Goal: Information Seeking & Learning: Learn about a topic

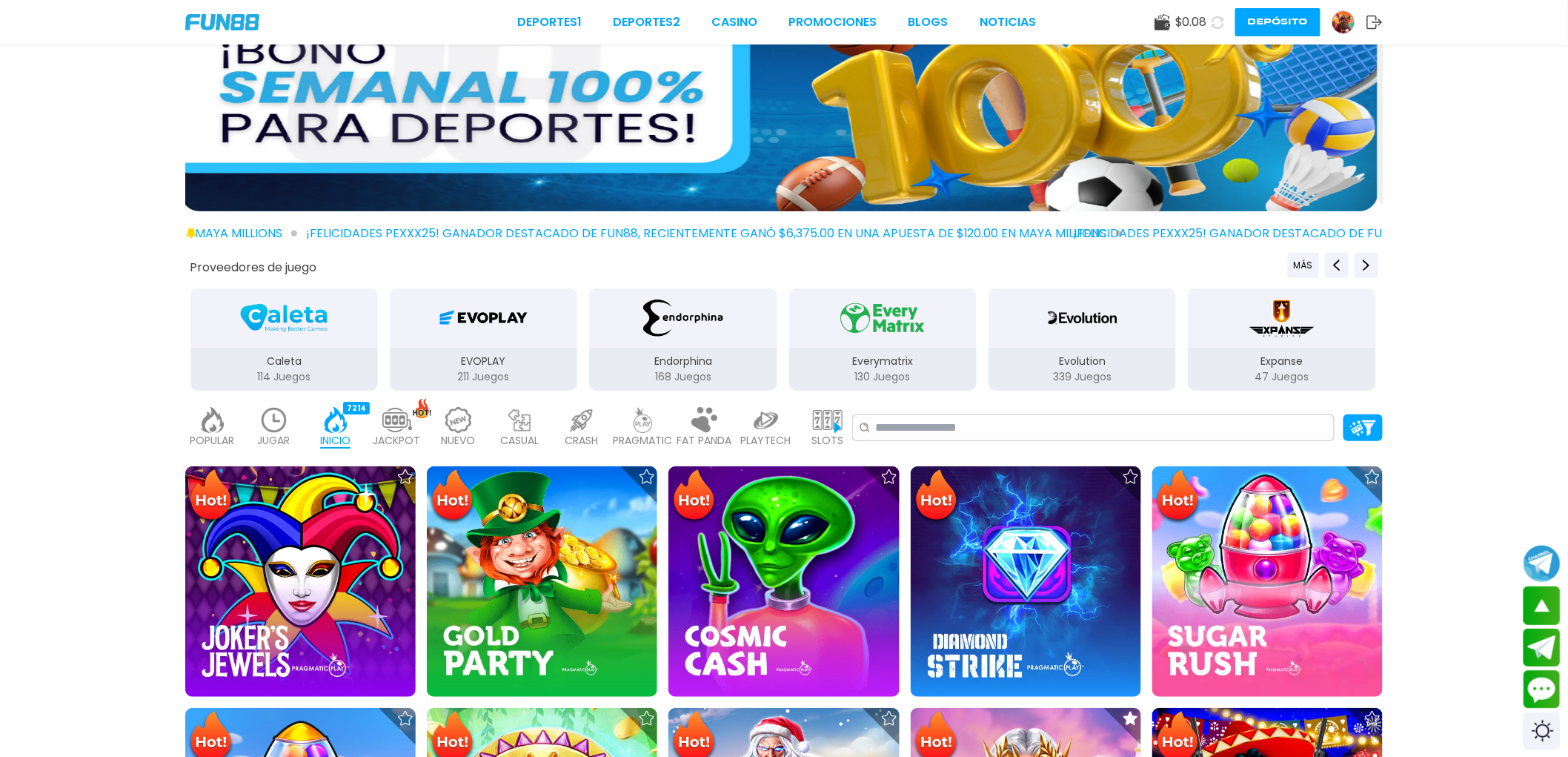
scroll to position [82, 0]
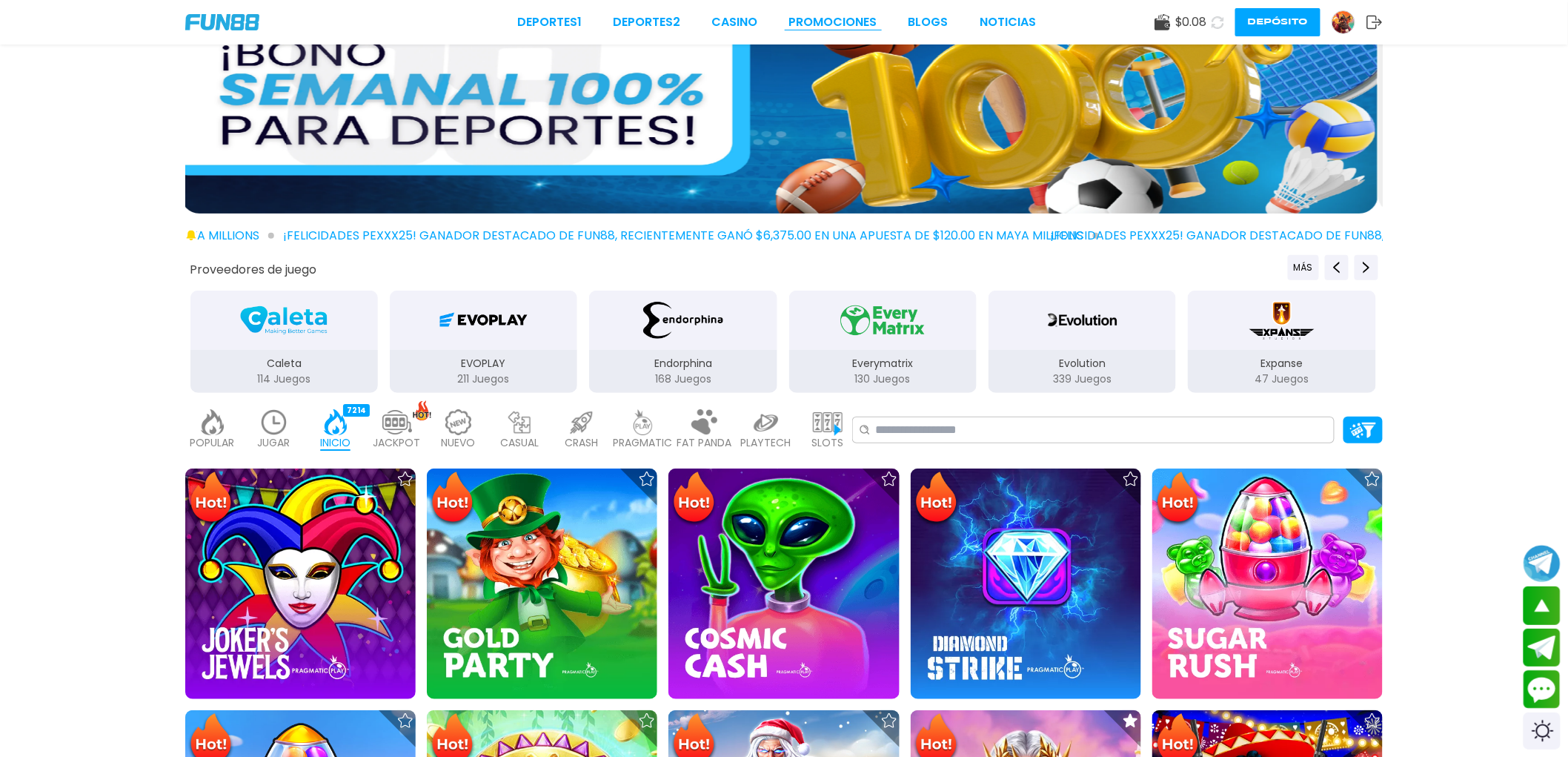
click at [840, 30] on link "Promociones" at bounding box center [833, 22] width 89 height 17
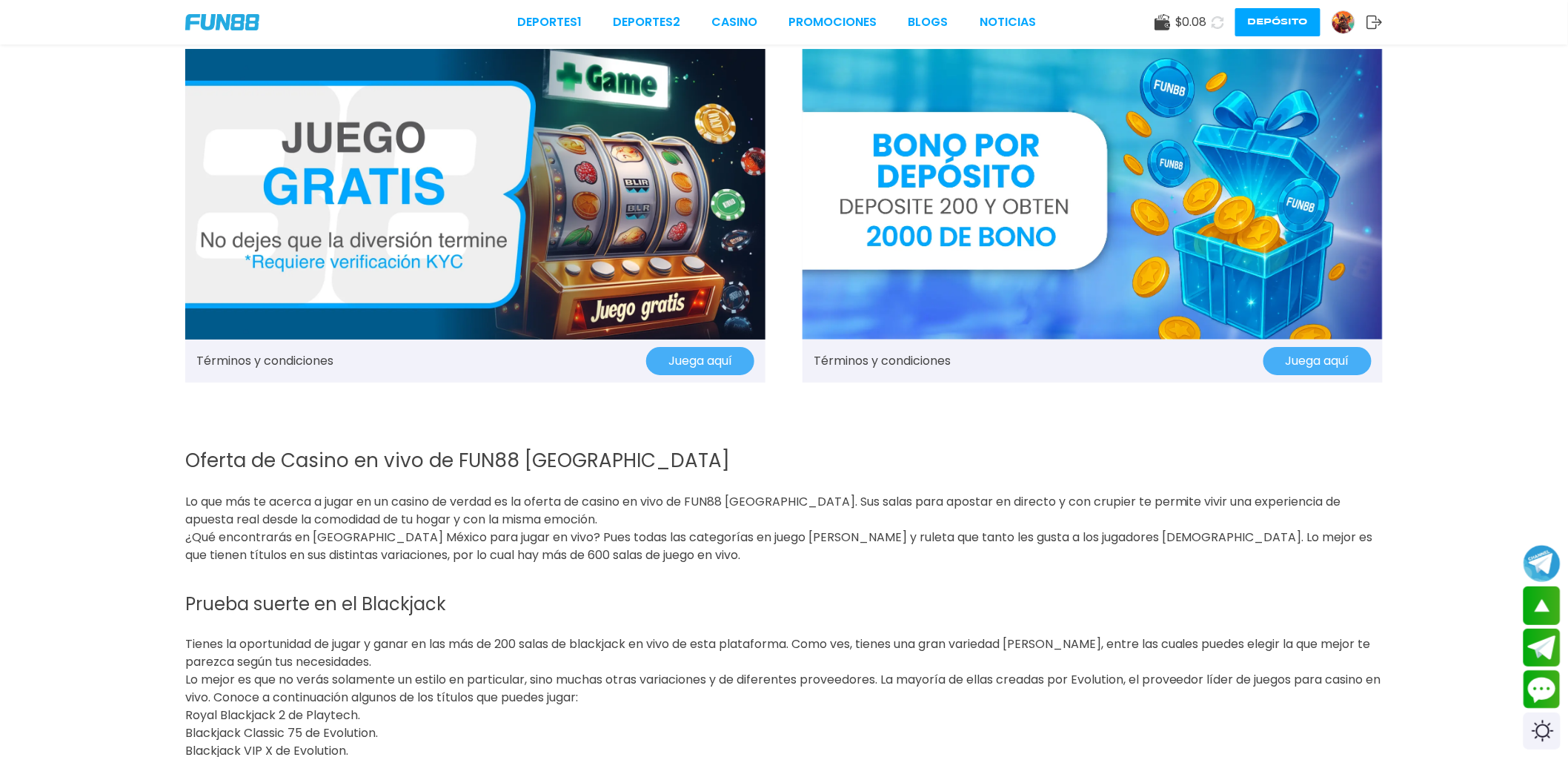
scroll to position [2141, 0]
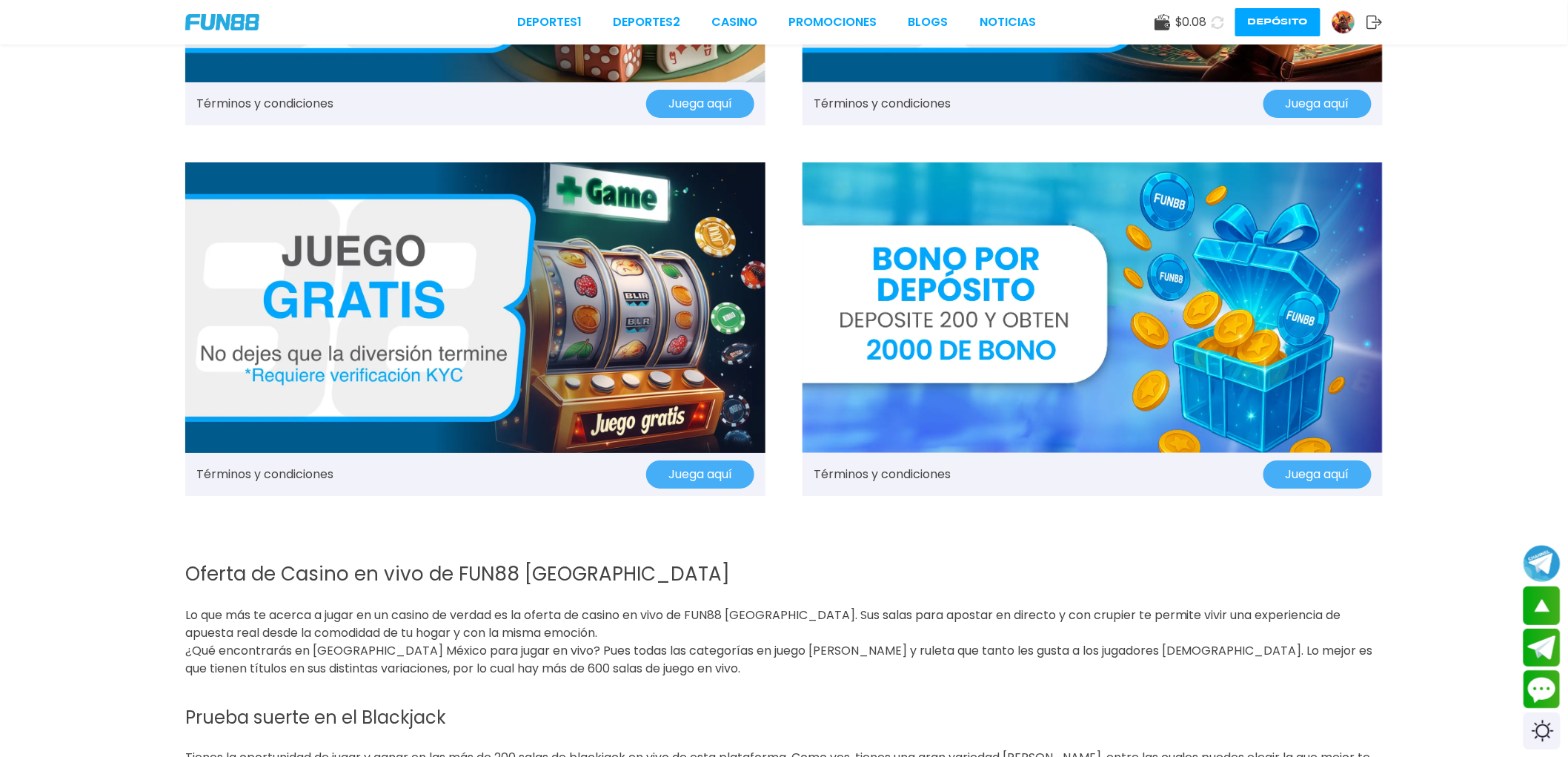
click at [1039, 274] on img at bounding box center [1092, 307] width 580 height 291
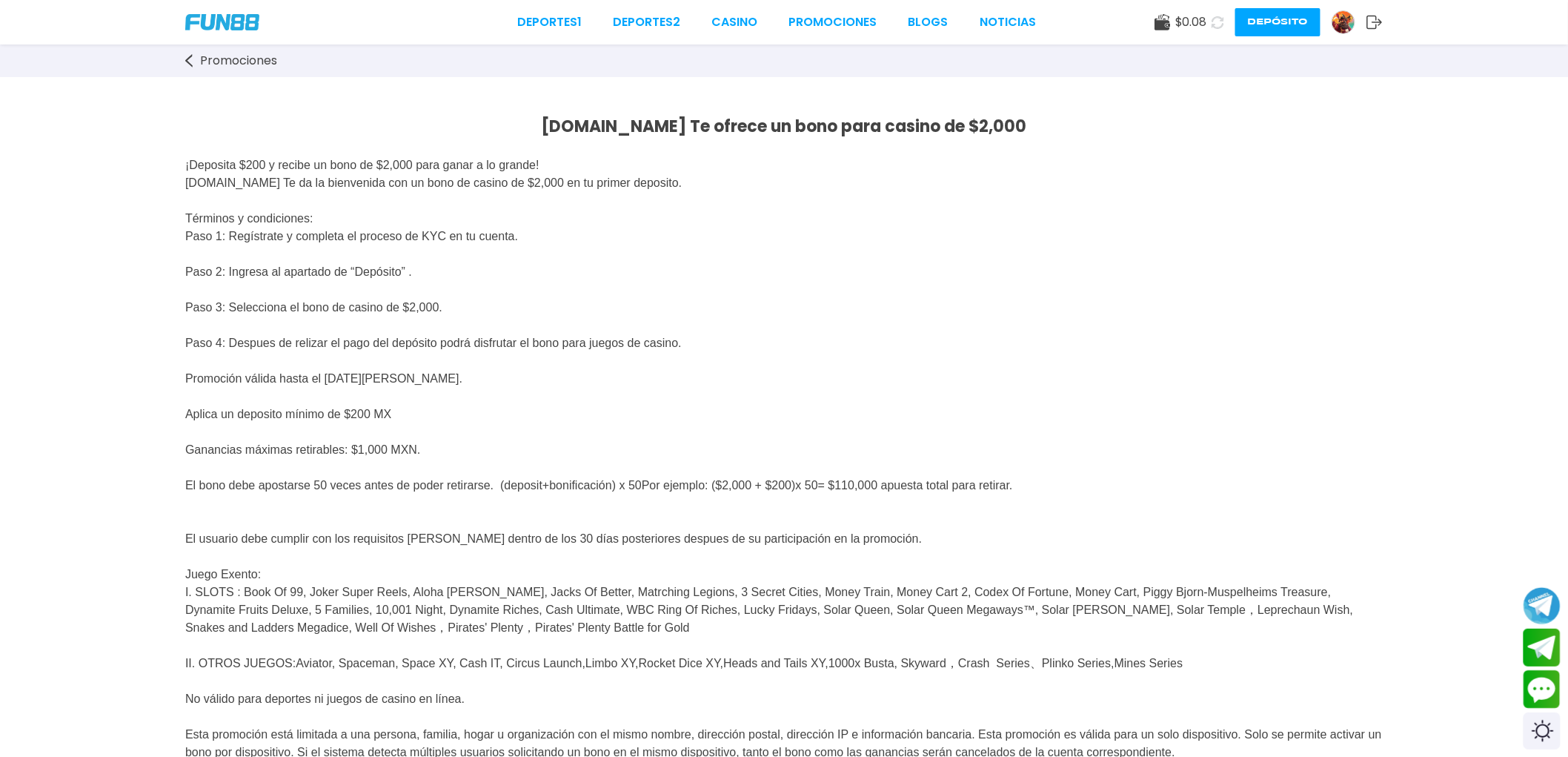
scroll to position [82, 0]
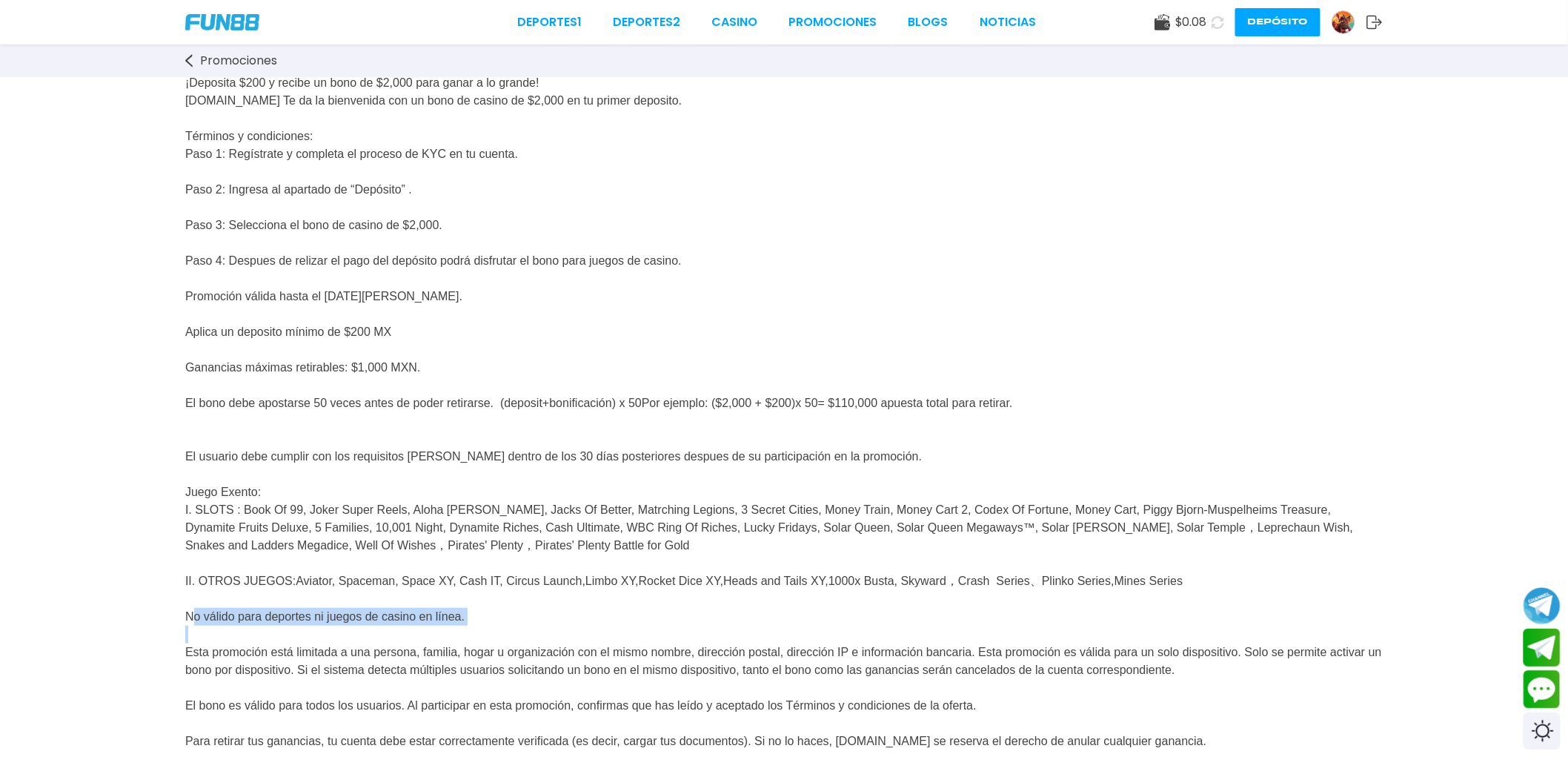
drag, startPoint x: 152, startPoint y: 635, endPoint x: 567, endPoint y: 653, distance: 415.4
click at [567, 653] on div "[DOMAIN_NAME] Te ofrece un bono para casino de $2,000 ¡Deposita $200 y recibe u…" at bounding box center [784, 569] width 1568 height 1148
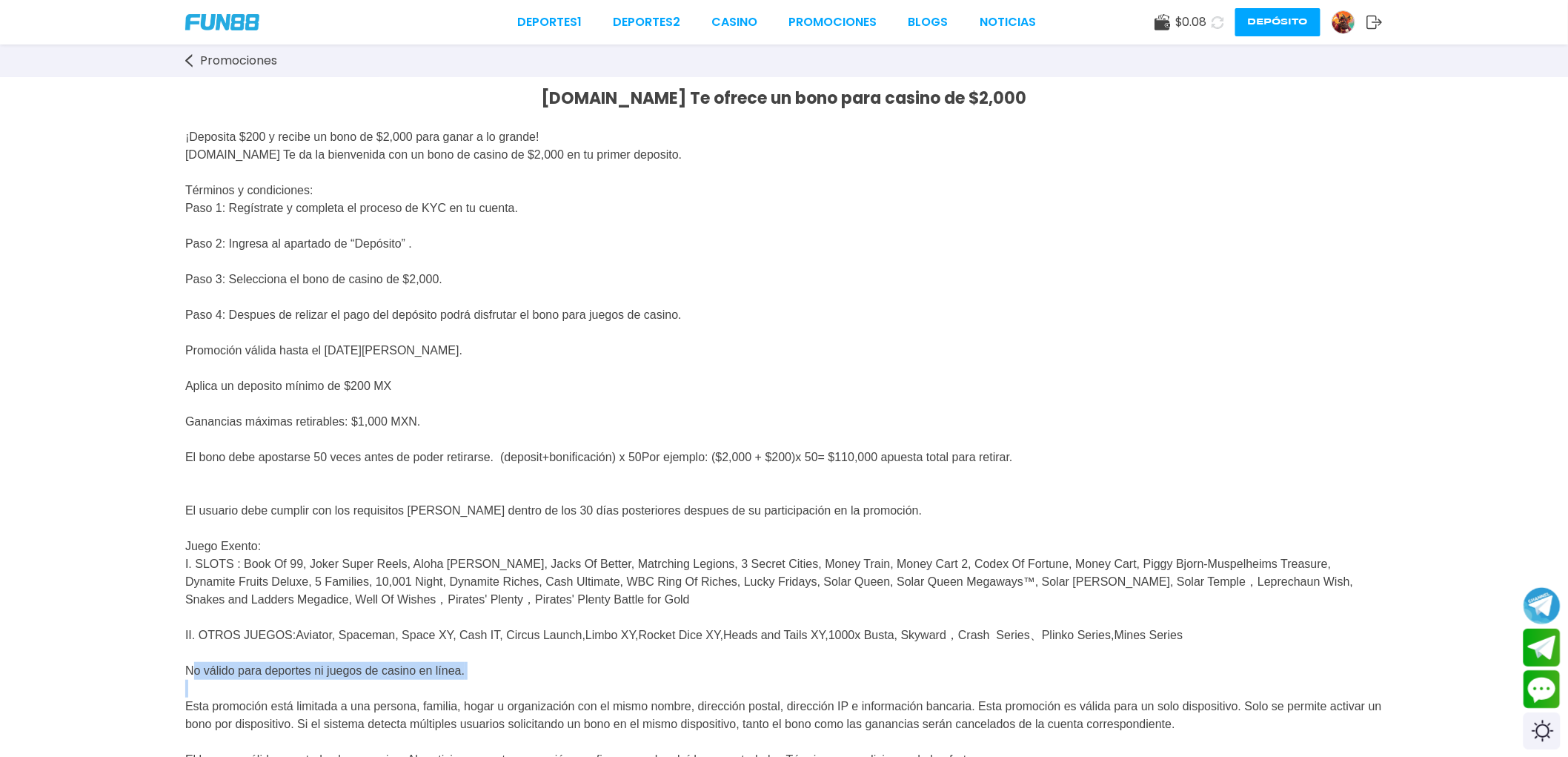
scroll to position [0, 0]
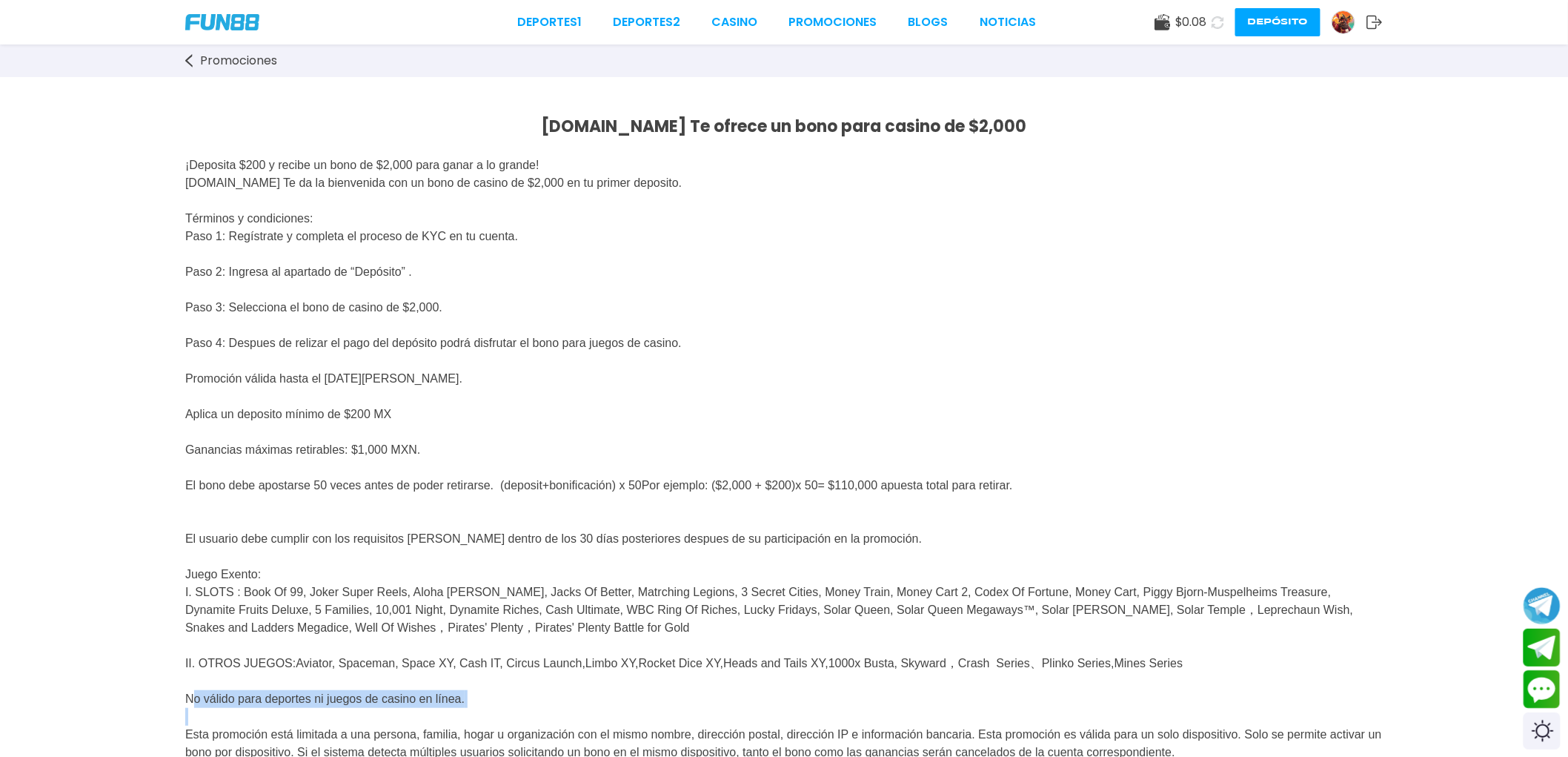
click at [223, 60] on span "Promociones" at bounding box center [238, 60] width 77 height 17
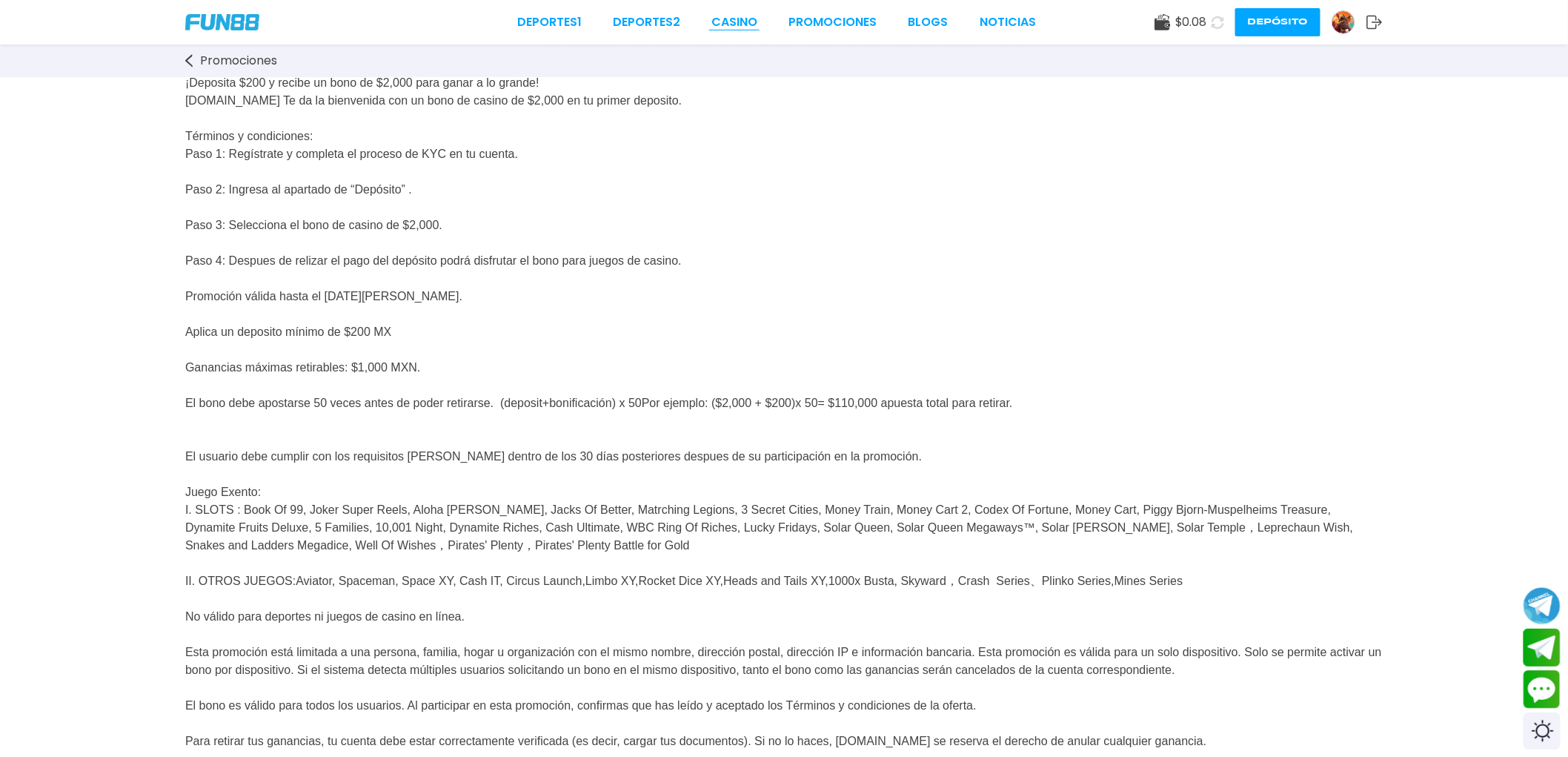
click at [744, 20] on link "CASINO" at bounding box center [733, 22] width 46 height 17
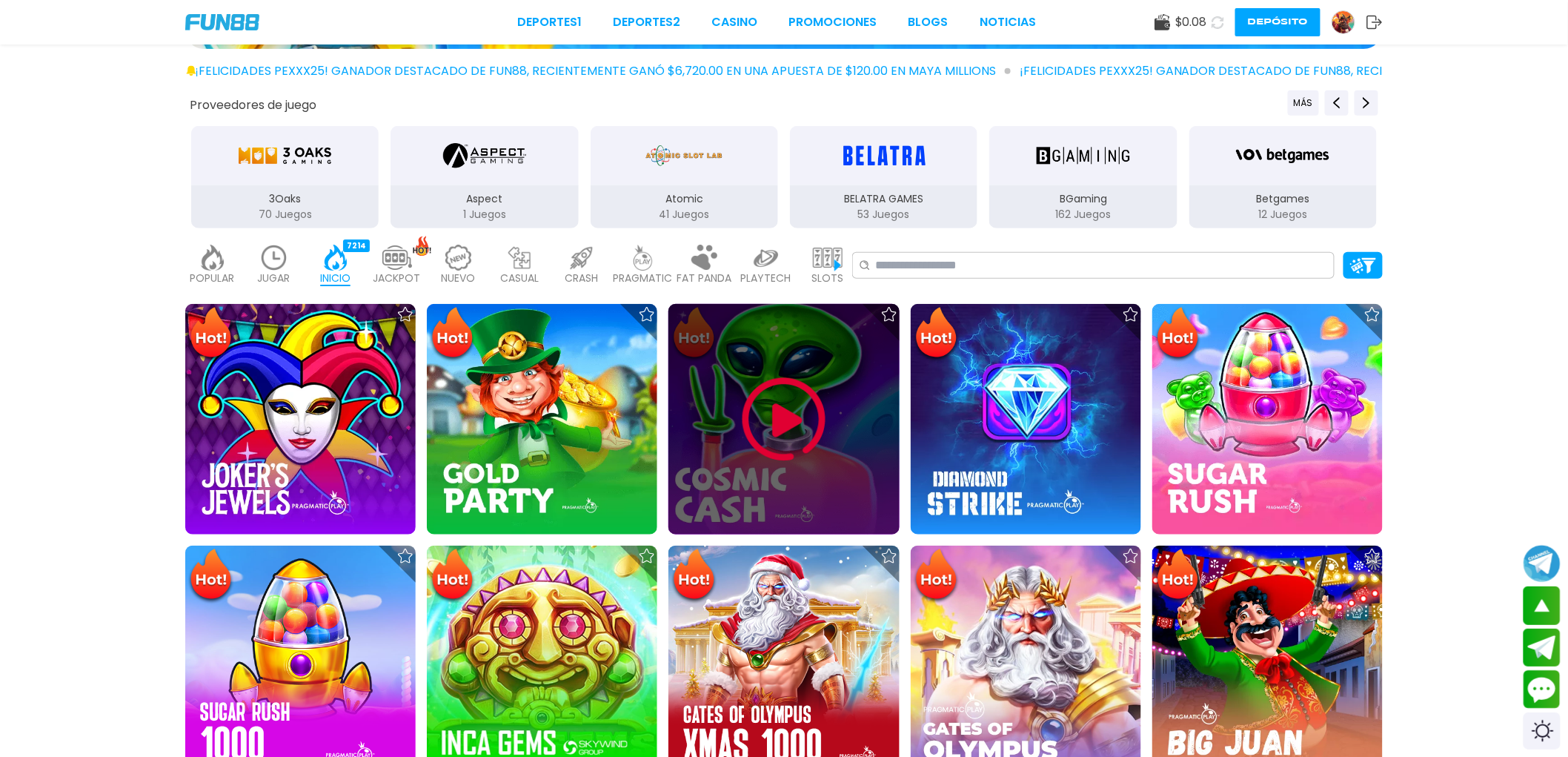
scroll to position [329, 0]
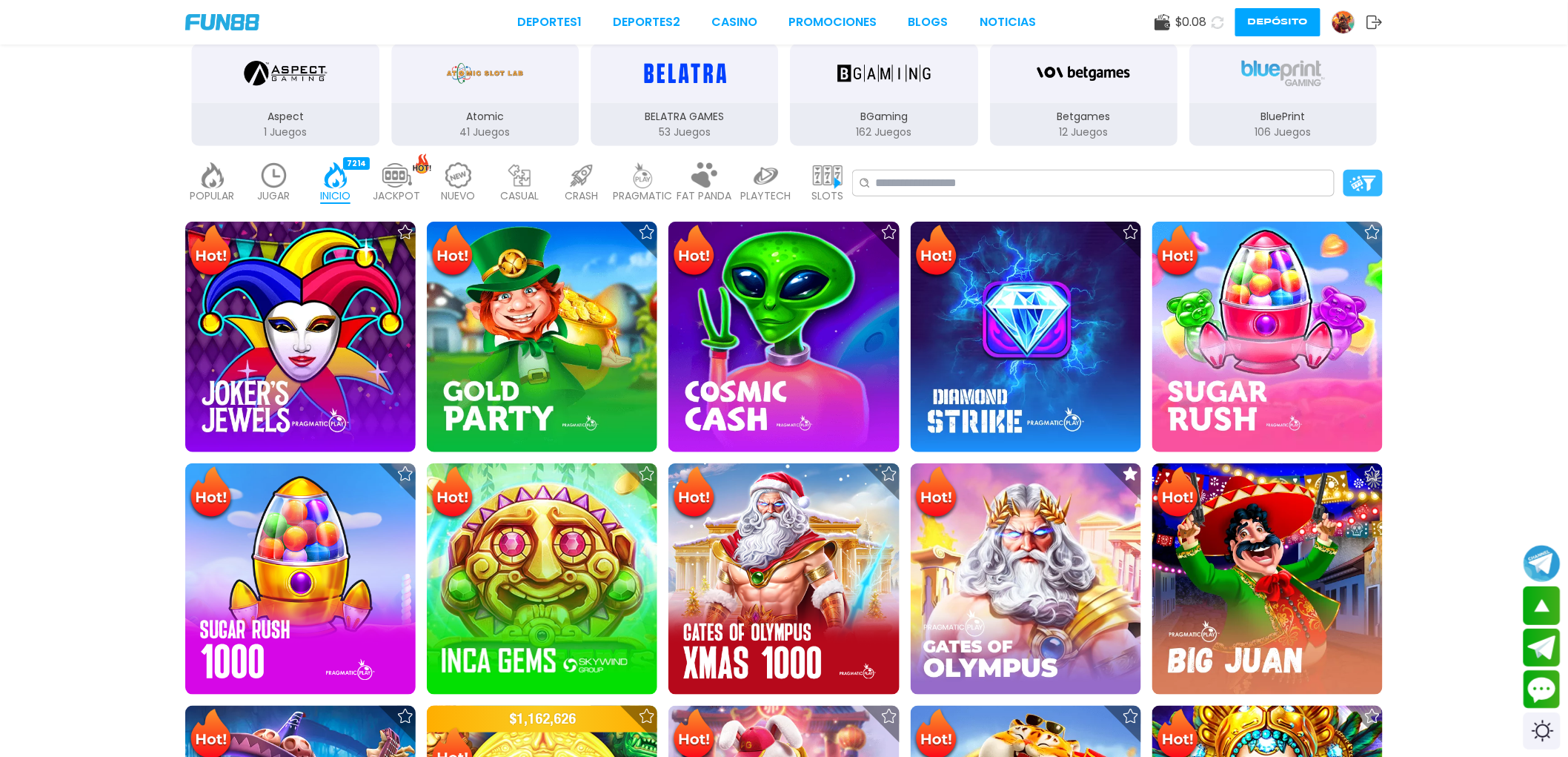
click at [1353, 181] on img at bounding box center [1363, 183] width 26 height 16
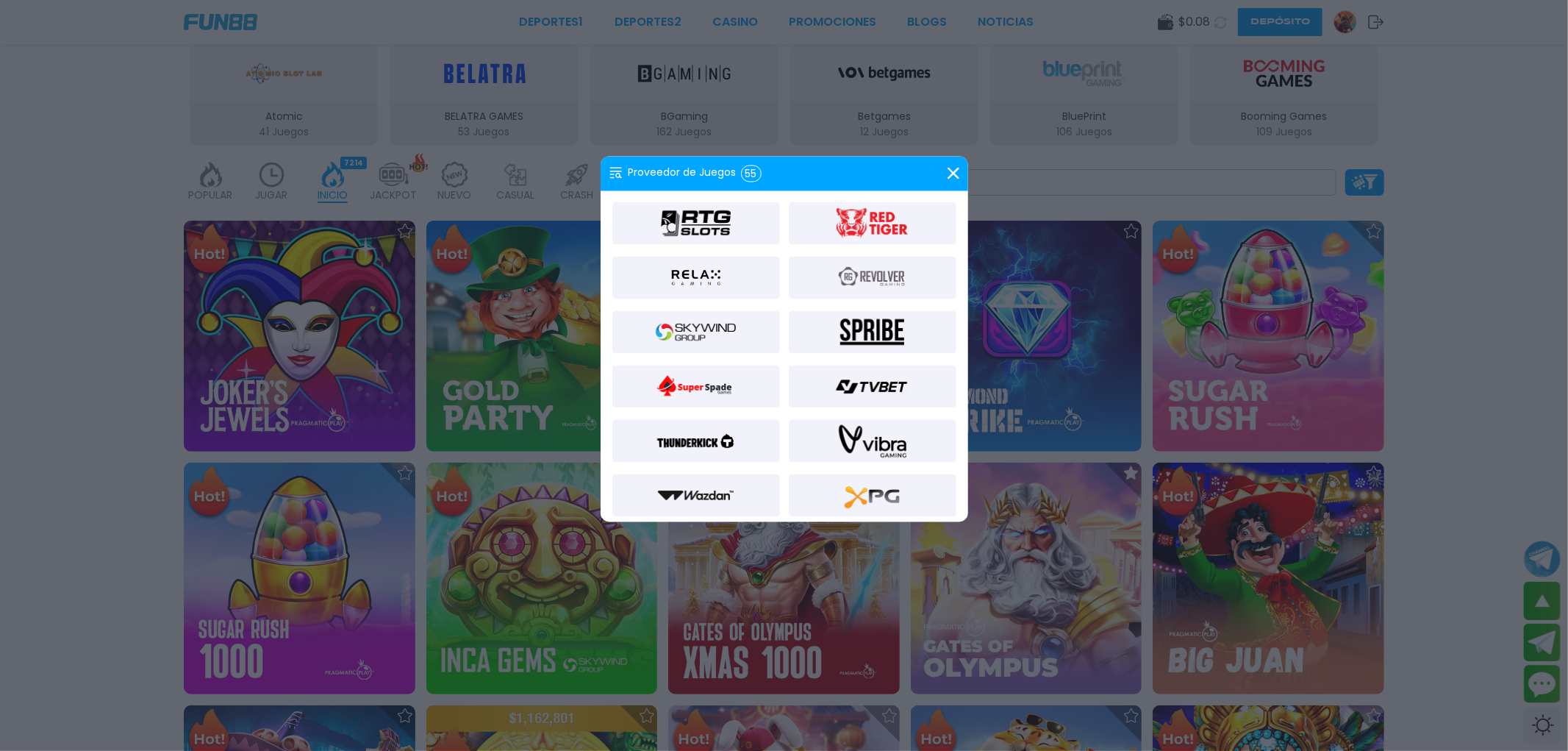
scroll to position [1204, 0]
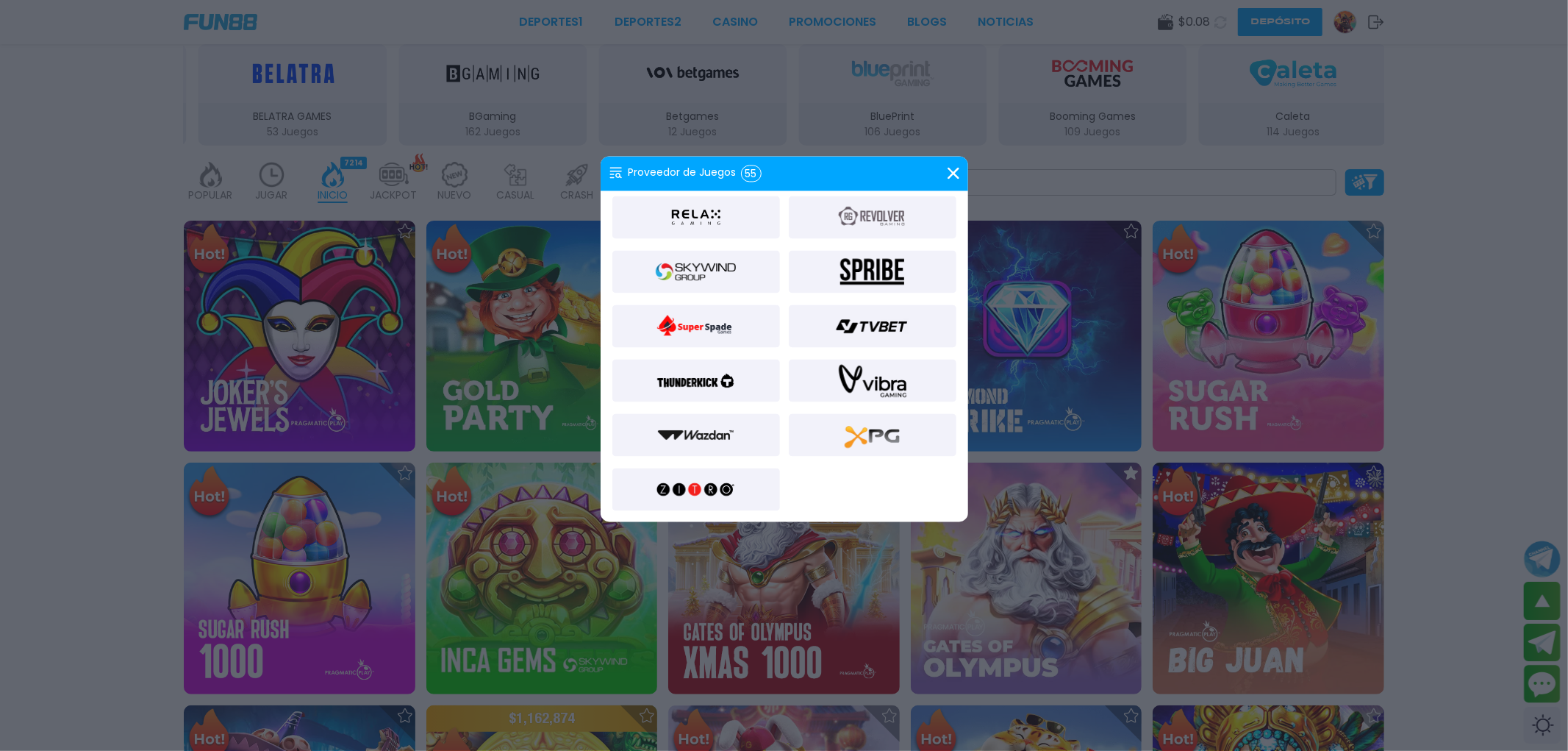
click at [878, 444] on img at bounding box center [871, 435] width 80 height 35
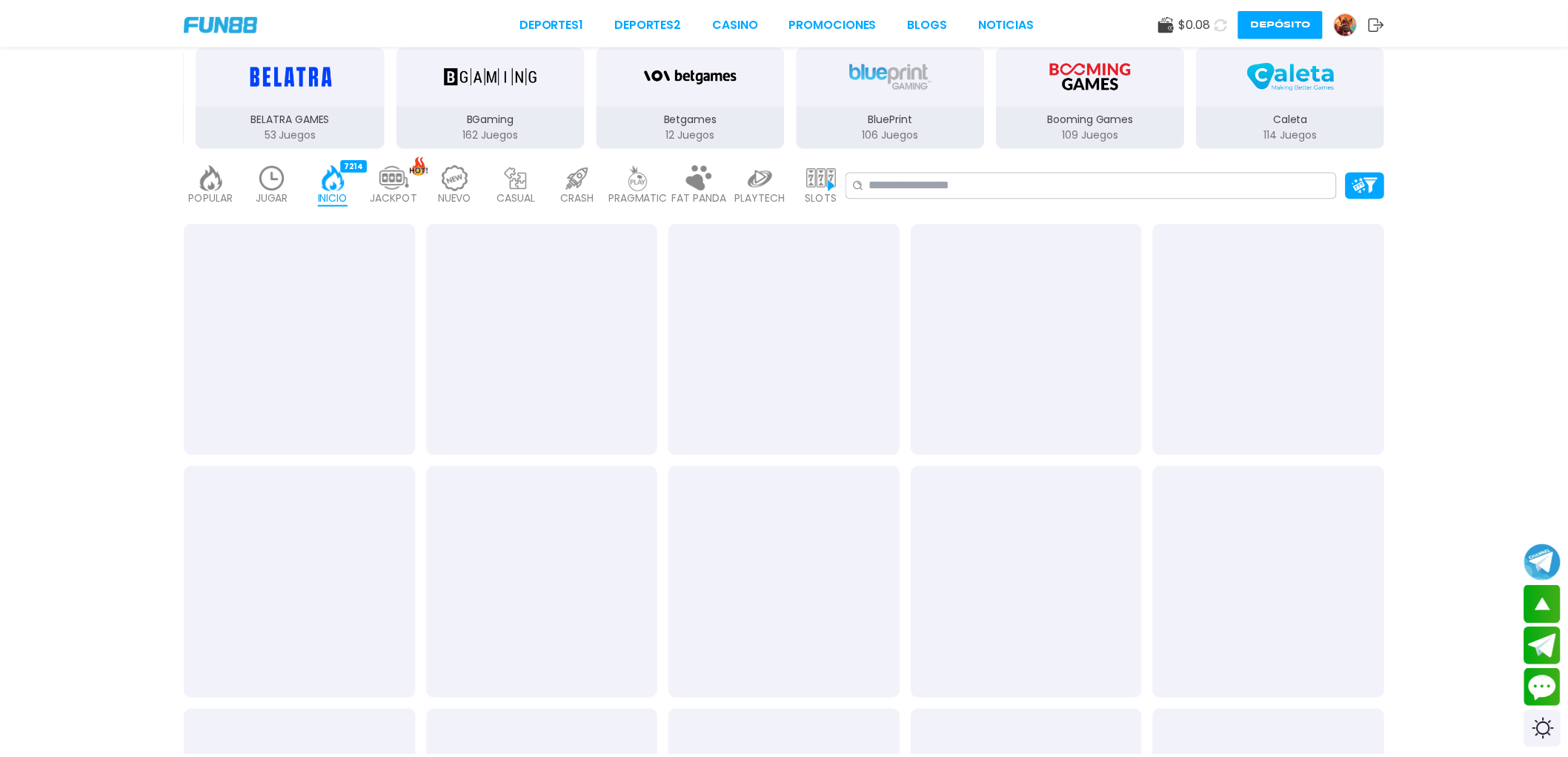
scroll to position [329, 0]
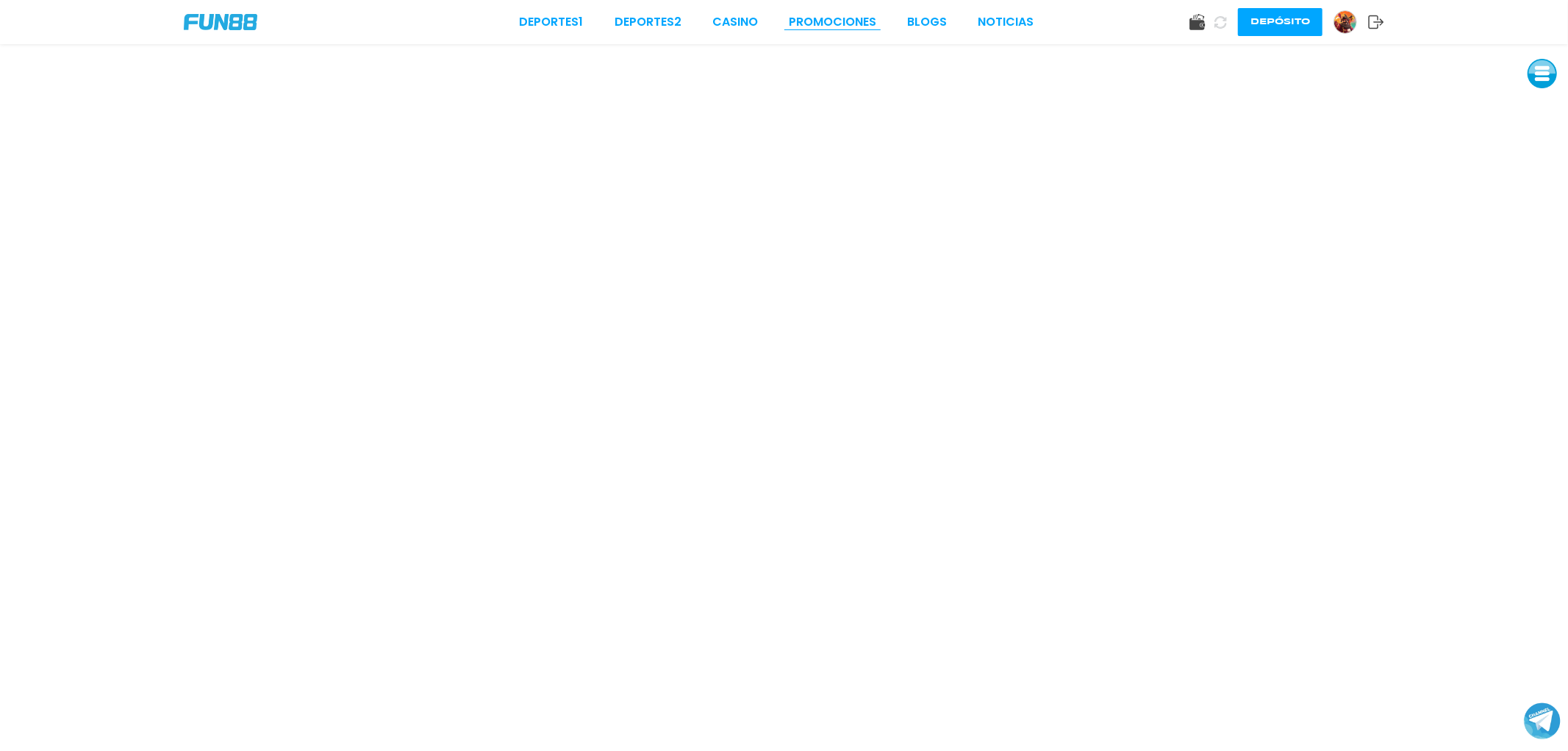
click at [805, 23] on link "Promociones" at bounding box center [832, 21] width 88 height 17
